Goal: Task Accomplishment & Management: Use online tool/utility

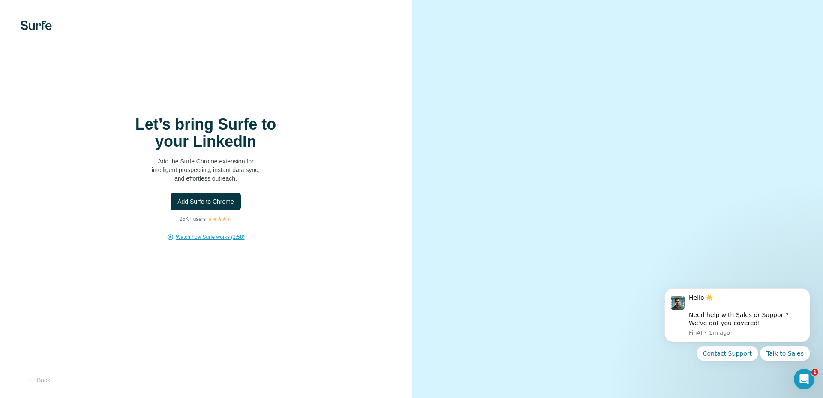
click at [225, 237] on span "Watch how Surfe works (1:58)" at bounding box center [210, 237] width 69 height 8
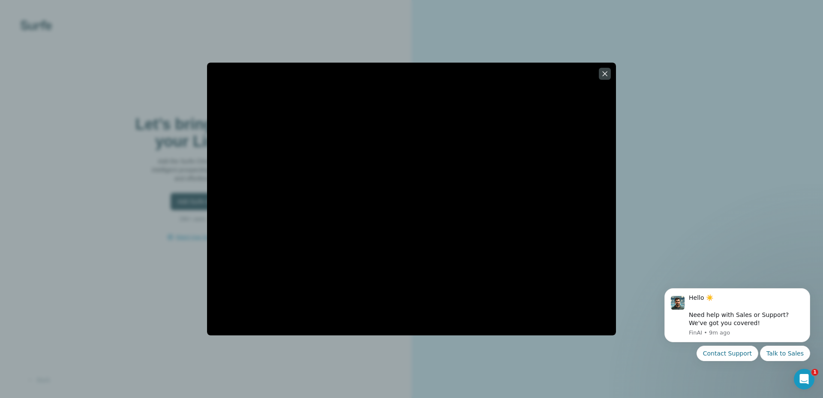
drag, startPoint x: 621, startPoint y: 28, endPoint x: 674, endPoint y: 1, distance: 59.4
click at [621, 28] on div at bounding box center [411, 199] width 823 height 398
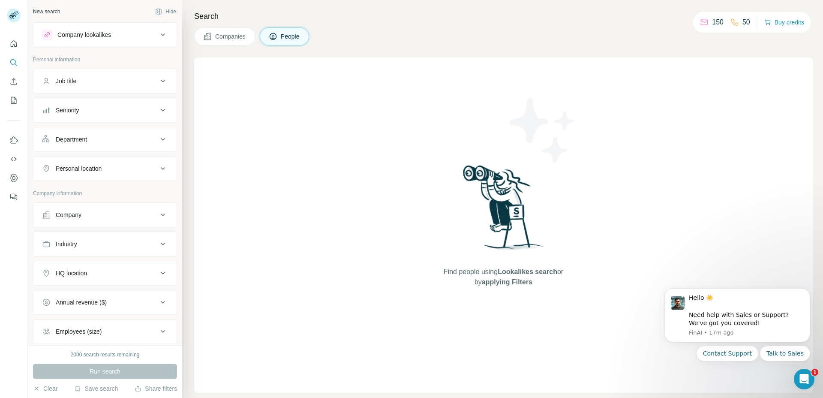
click at [117, 36] on div "Company lookalikes" at bounding box center [100, 35] width 116 height 10
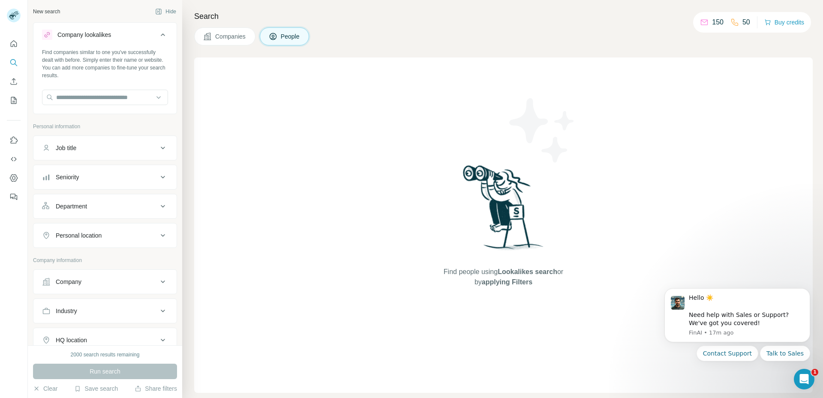
click at [120, 33] on div "Company lookalikes" at bounding box center [100, 35] width 116 height 10
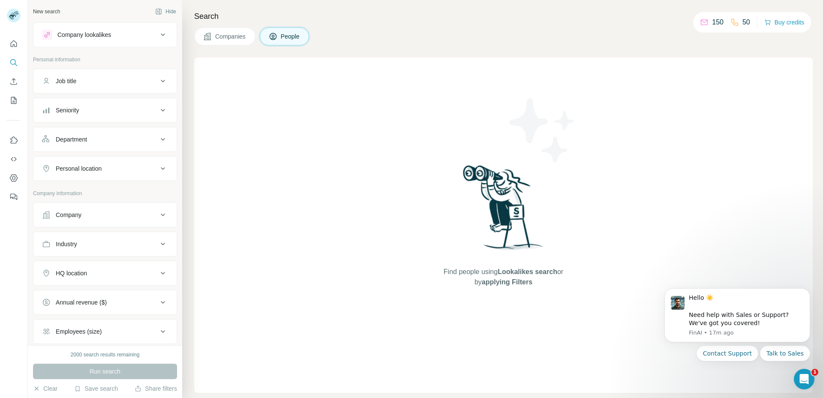
click at [88, 81] on div "Job title" at bounding box center [100, 81] width 116 height 9
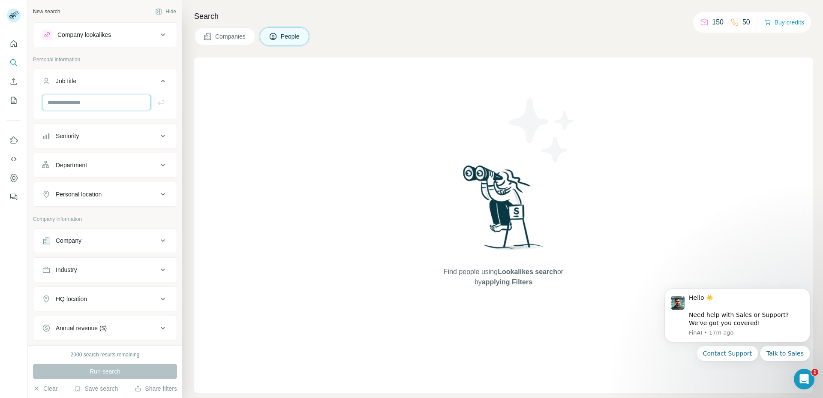
click at [93, 98] on input "text" at bounding box center [96, 102] width 109 height 15
click at [116, 236] on div "Company" at bounding box center [100, 240] width 116 height 9
click at [114, 276] on input "text" at bounding box center [105, 277] width 126 height 15
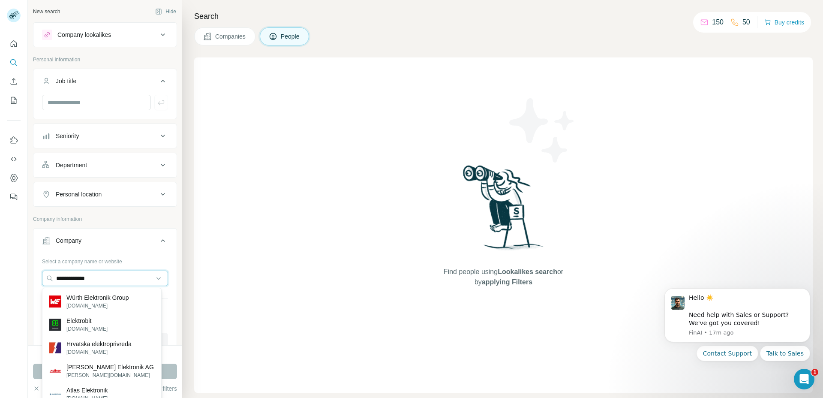
type input "**********"
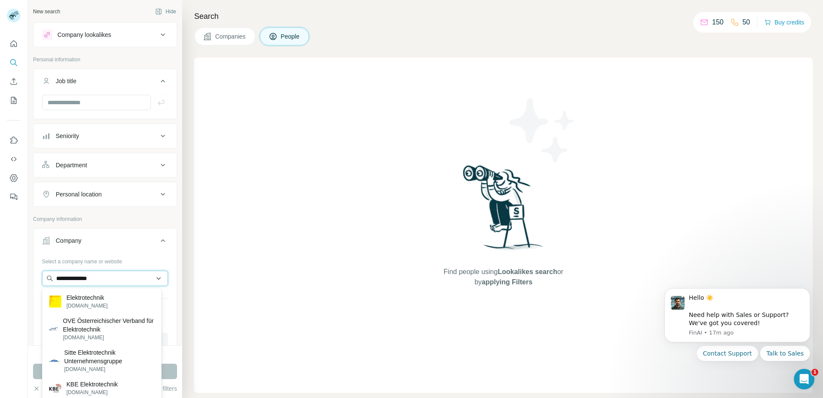
drag, startPoint x: 122, startPoint y: 271, endPoint x: 123, endPoint y: 282, distance: 10.8
click at [123, 282] on input "**********" at bounding box center [105, 277] width 126 height 15
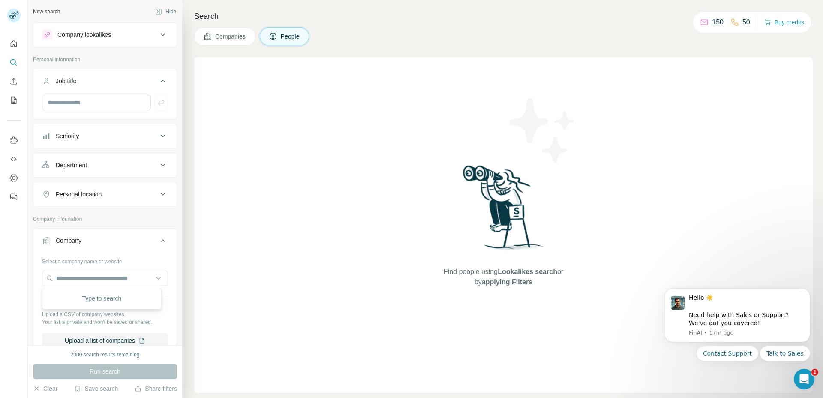
click at [9, 255] on div at bounding box center [14, 199] width 28 height 398
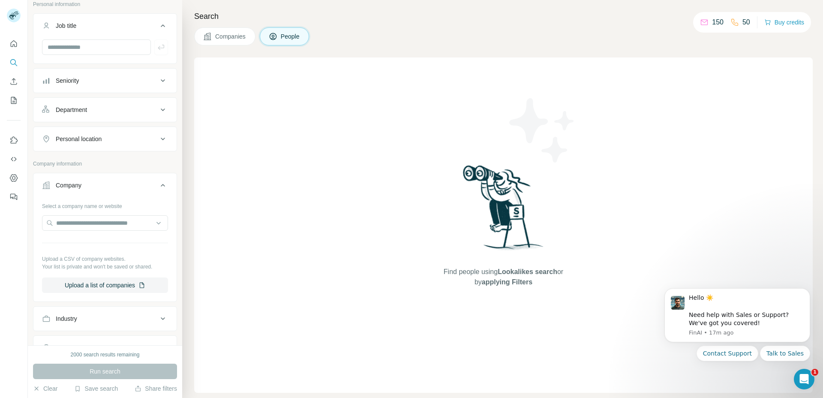
scroll to position [156, 0]
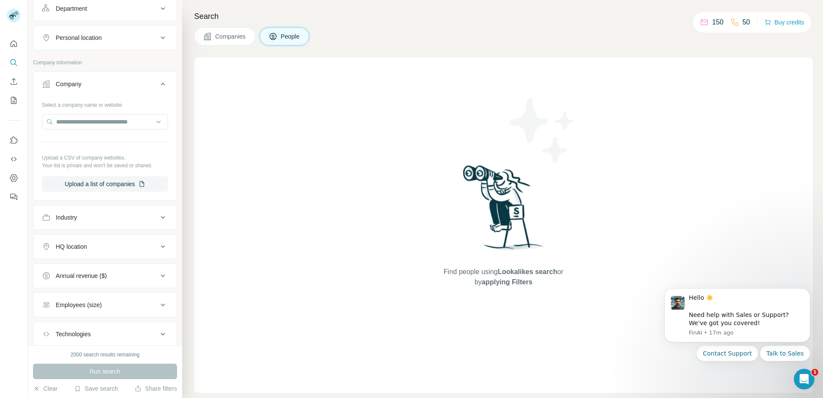
click at [132, 218] on div "Industry" at bounding box center [100, 217] width 116 height 9
click at [112, 236] on input at bounding box center [101, 238] width 106 height 9
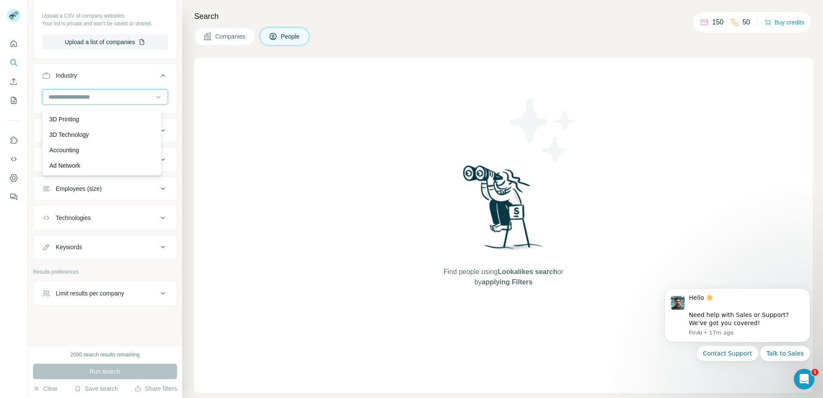
scroll to position [141, 0]
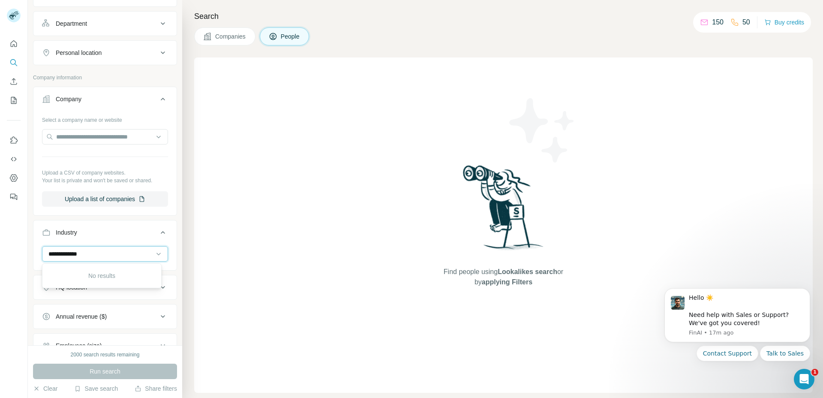
type input "**********"
click at [12, 264] on div at bounding box center [14, 199] width 28 height 398
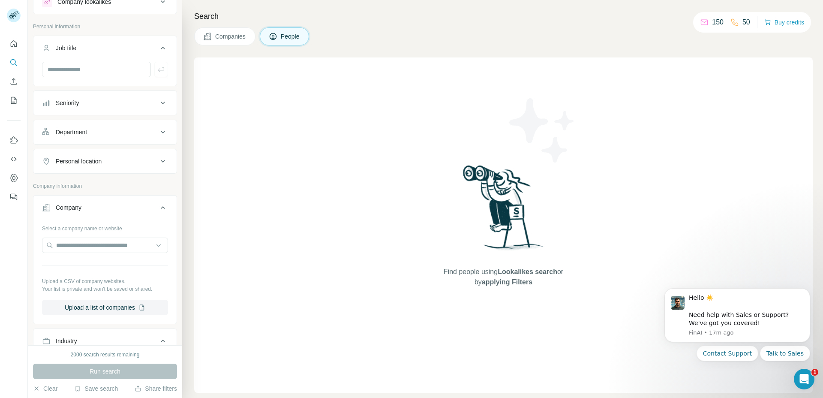
scroll to position [126, 0]
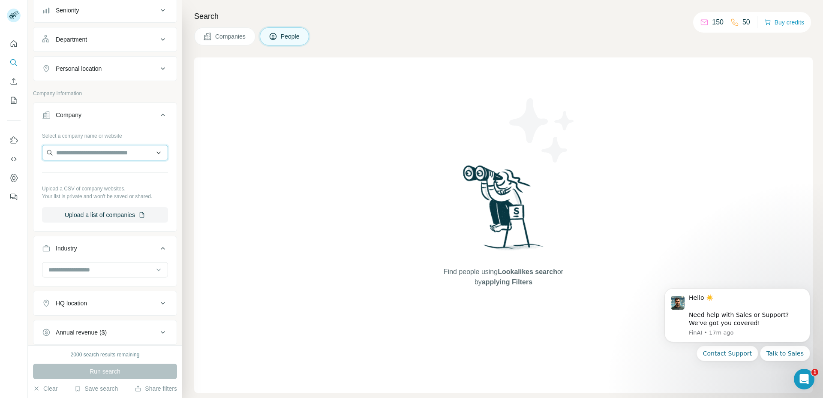
click at [105, 147] on input "text" at bounding box center [105, 152] width 126 height 15
paste input "**********"
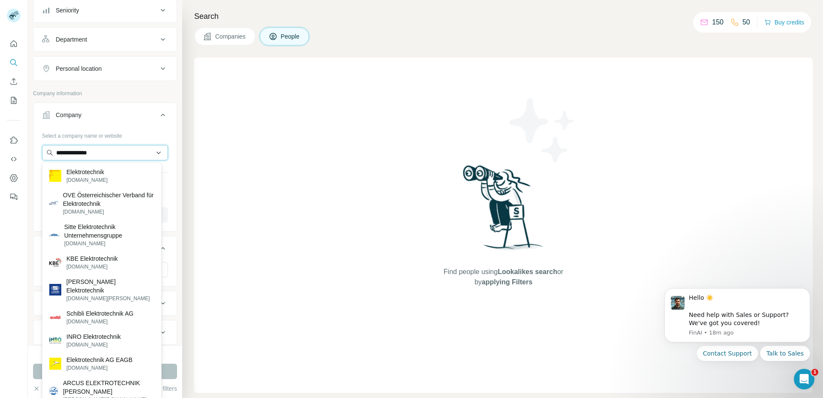
type input "**********"
drag, startPoint x: 15, startPoint y: 260, endPoint x: 23, endPoint y: 248, distance: 14.4
click at [15, 260] on div at bounding box center [14, 199] width 28 height 398
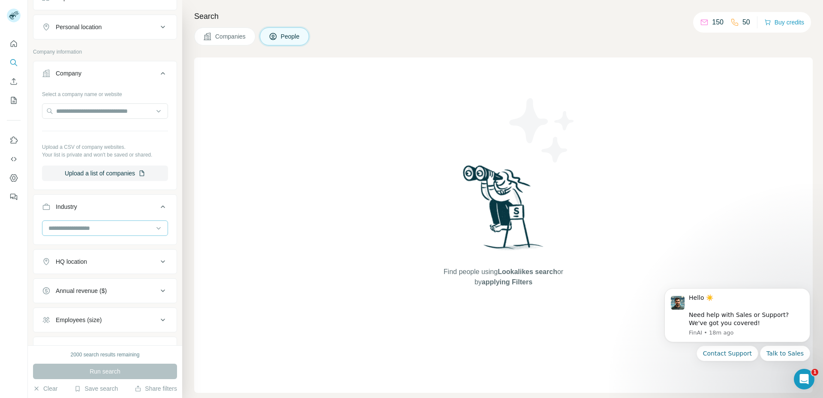
scroll to position [177, 0]
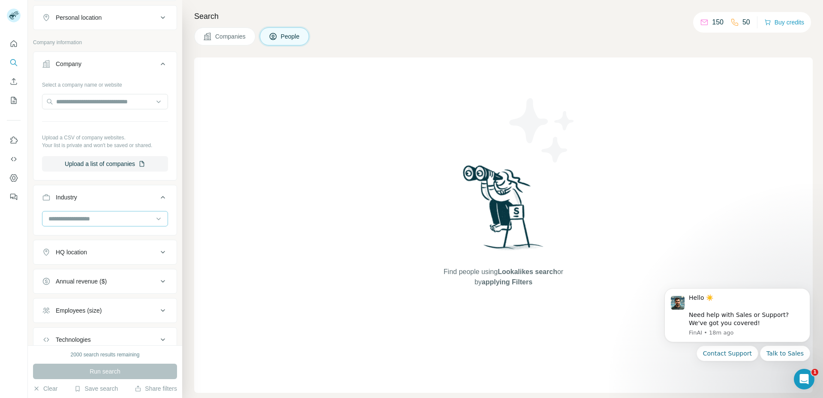
click at [127, 218] on input at bounding box center [101, 218] width 106 height 9
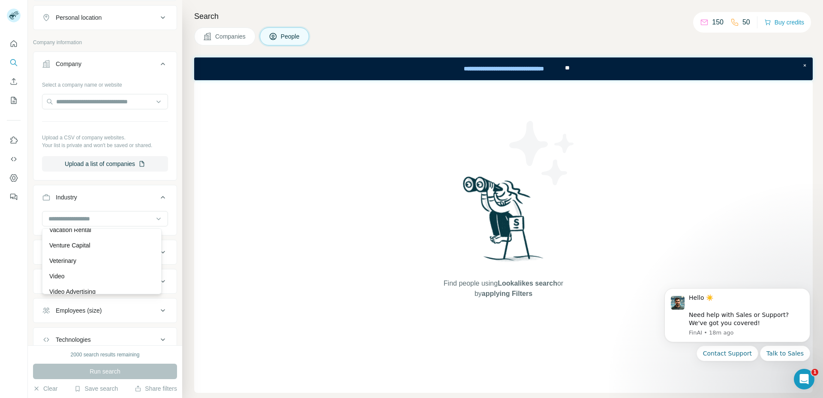
scroll to position [9276, 0]
drag, startPoint x: 280, startPoint y: 218, endPoint x: 285, endPoint y: 218, distance: 5.6
click at [281, 218] on div "Find people using Lookalikes search or by applying Filters" at bounding box center [503, 236] width 618 height 312
